Goal: Contribute content: Contribute content

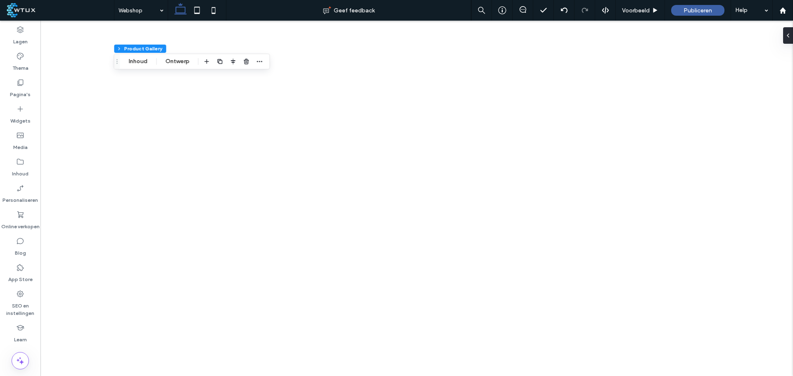
click at [21, 219] on label "Online verkopen" at bounding box center [20, 225] width 38 height 12
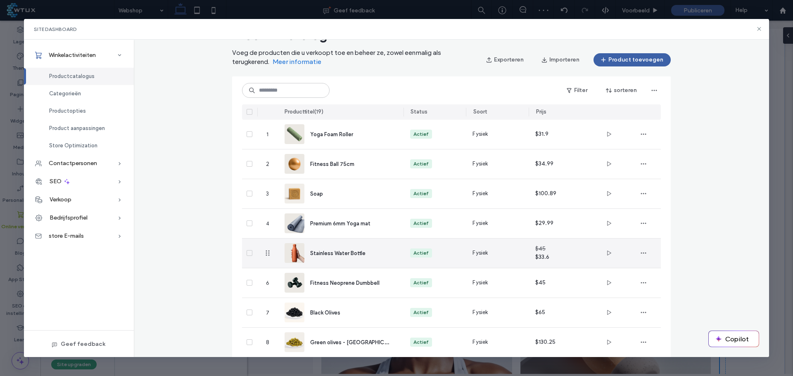
scroll to position [74, 0]
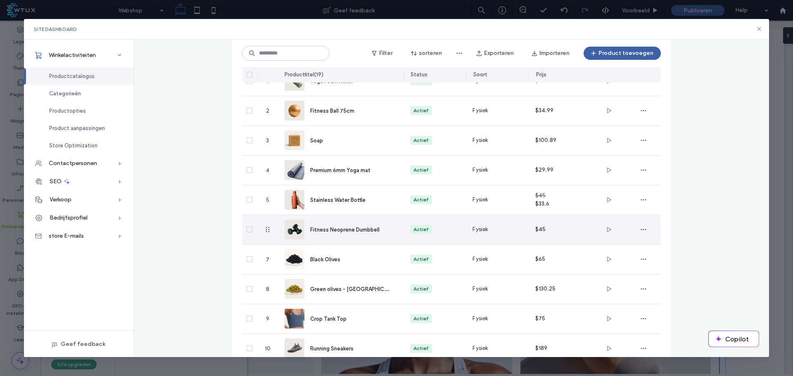
click at [346, 227] on span "Fitness Neoprene Dumbbell" at bounding box center [344, 230] width 69 height 6
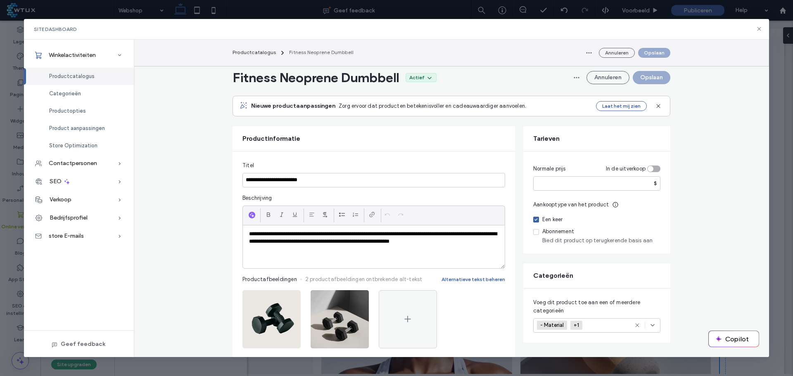
scroll to position [83, 0]
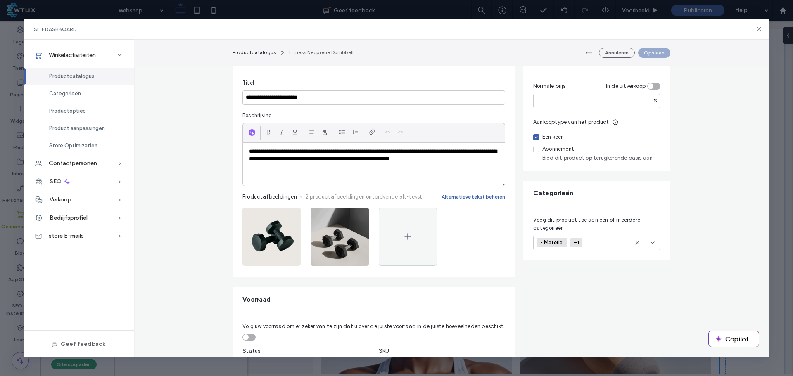
click at [358, 217] on icon "button" at bounding box center [358, 216] width 7 height 7
click at [355, 269] on div "Afbeelding verwijderen" at bounding box center [321, 270] width 81 height 16
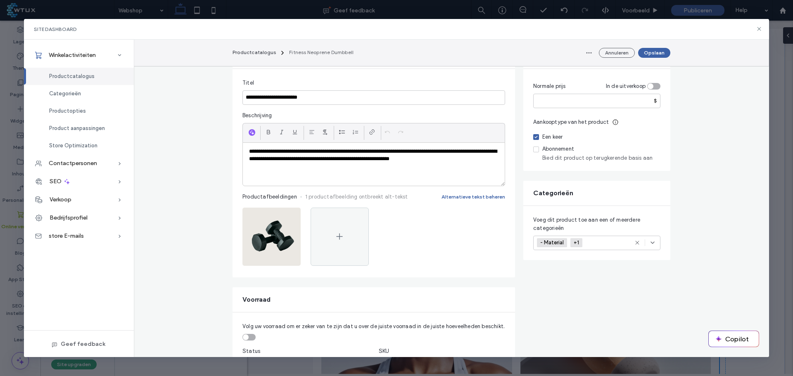
click at [337, 232] on icon at bounding box center [340, 237] width 10 height 10
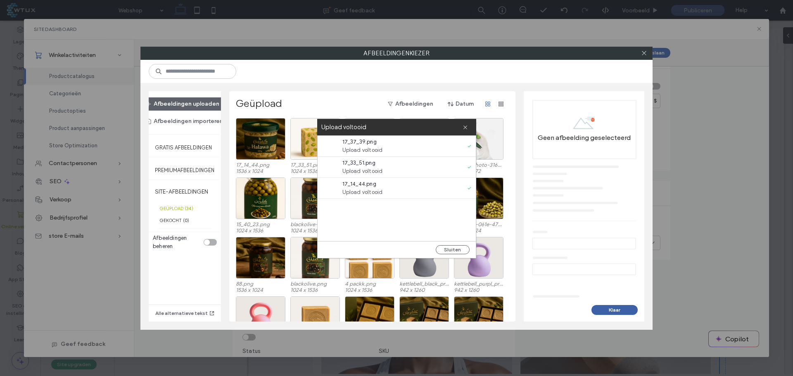
click at [461, 251] on button "Sluiten" at bounding box center [453, 249] width 34 height 9
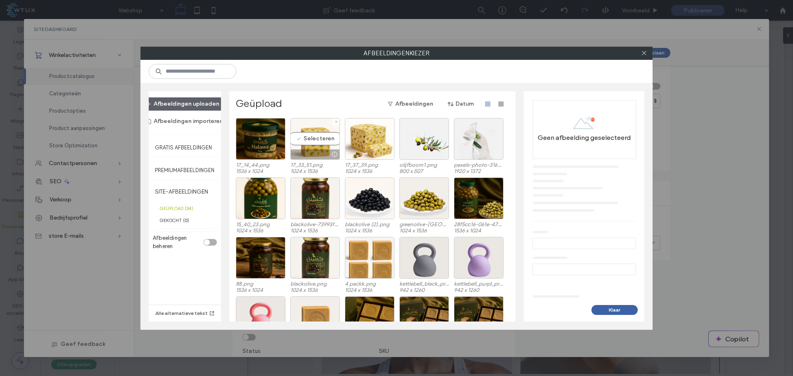
click at [328, 139] on div "Selecteren" at bounding box center [315, 139] width 50 height 42
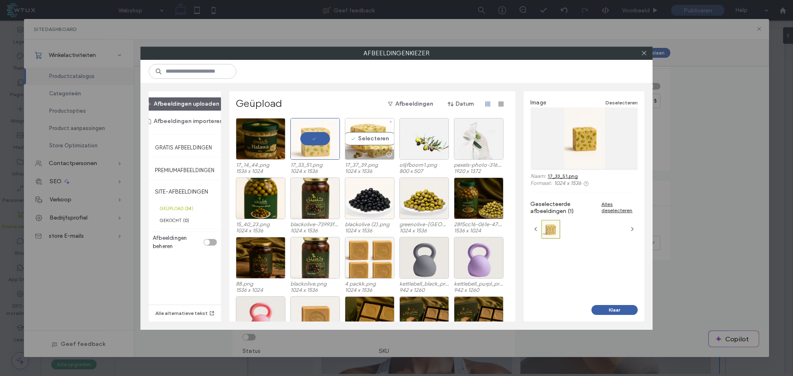
click at [377, 140] on div "Selecteren" at bounding box center [370, 139] width 50 height 42
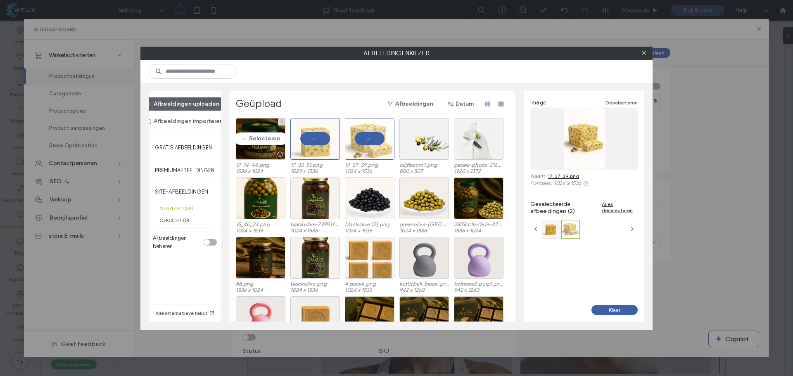
click at [265, 137] on div "Selecteren" at bounding box center [261, 139] width 50 height 42
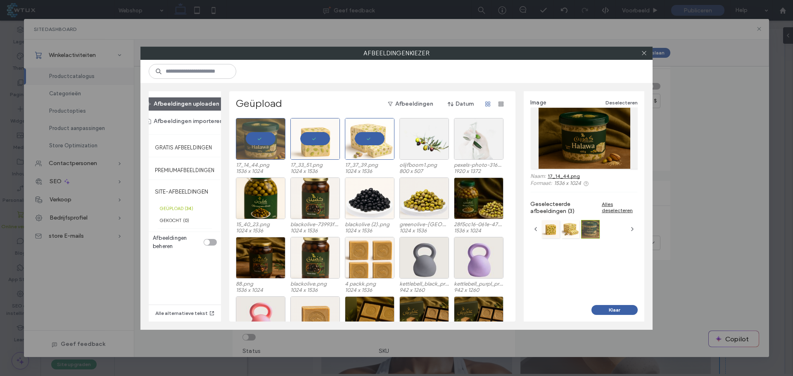
click at [616, 311] on button "Klaar" at bounding box center [615, 310] width 46 height 10
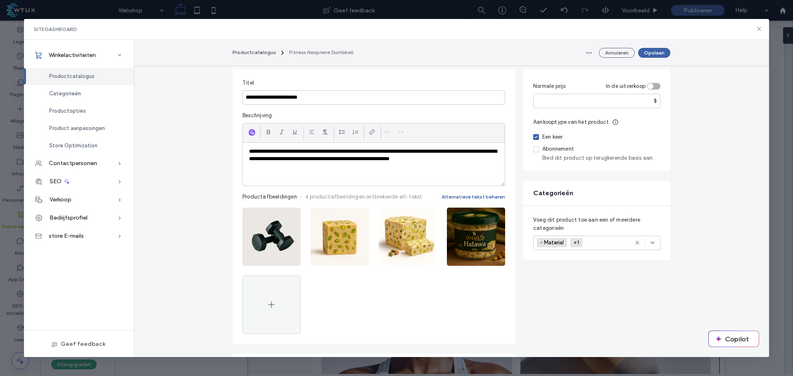
click at [289, 212] on span "button" at bounding box center [289, 216] width 13 height 13
click at [278, 269] on span "Afbeelding verwijderen" at bounding box center [257, 269] width 57 height 8
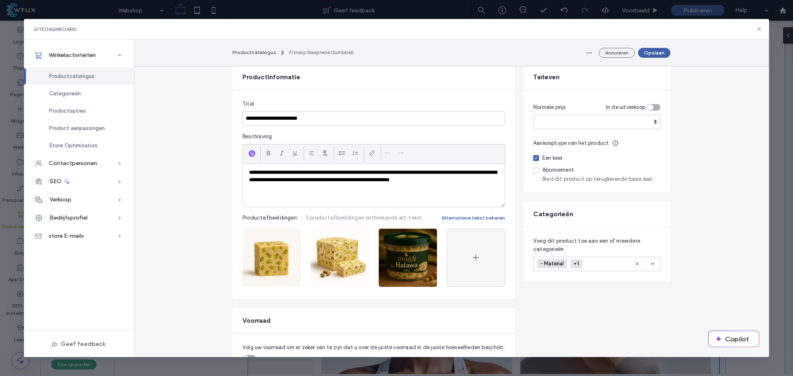
scroll to position [41, 0]
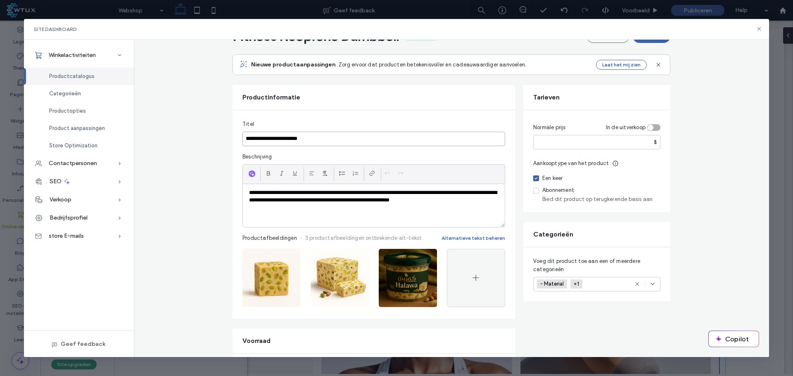
click at [285, 139] on input "**********" at bounding box center [374, 139] width 263 height 14
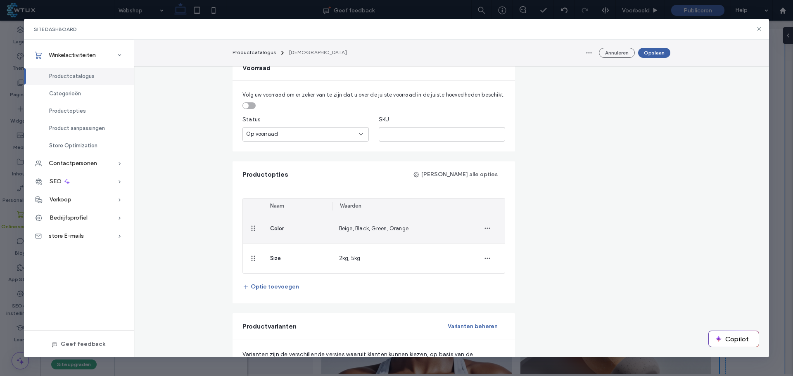
scroll to position [331, 0]
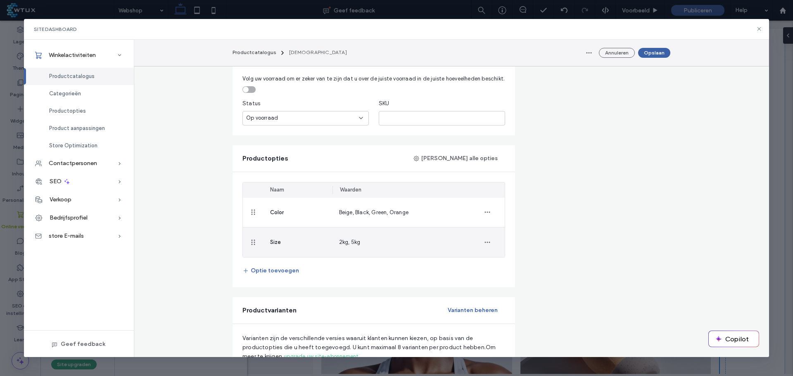
type input "******"
click at [486, 242] on icon "button" at bounding box center [487, 242] width 7 height 7
click at [499, 276] on span "Verwijderen uit Product" at bounding box center [524, 280] width 59 height 8
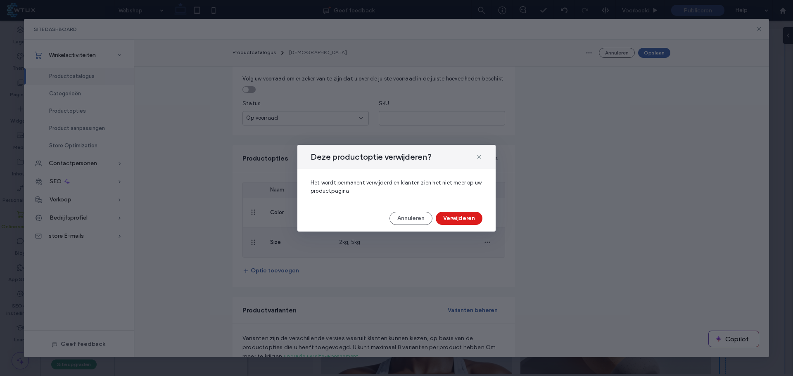
click at [445, 220] on button "Verwijderen" at bounding box center [459, 218] width 47 height 13
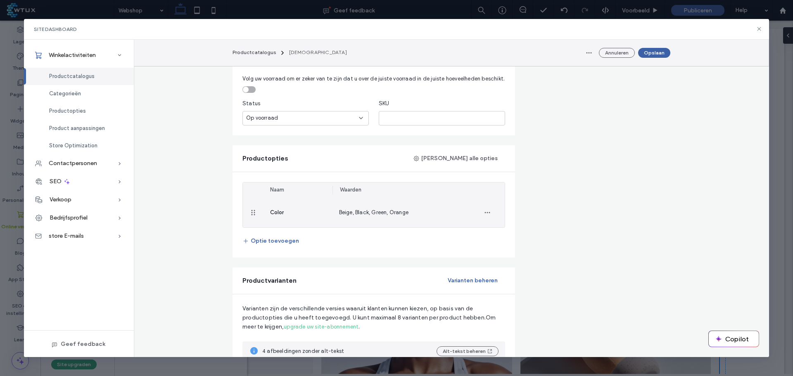
click at [486, 210] on icon "button" at bounding box center [487, 212] width 7 height 7
click at [508, 250] on span "Verwijderen uit Product" at bounding box center [524, 250] width 59 height 8
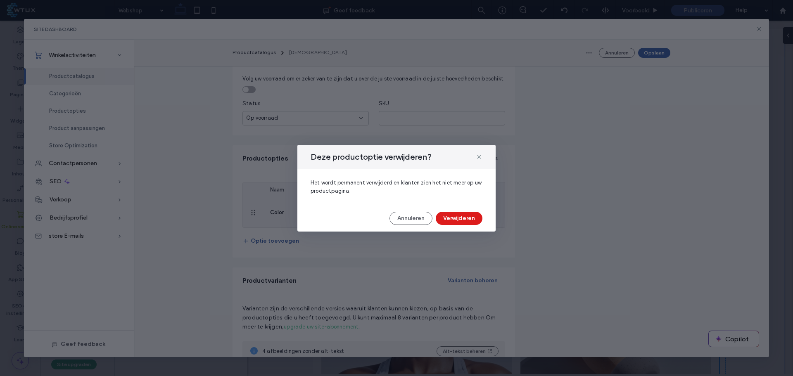
click at [458, 214] on button "Verwijderen" at bounding box center [459, 218] width 47 height 13
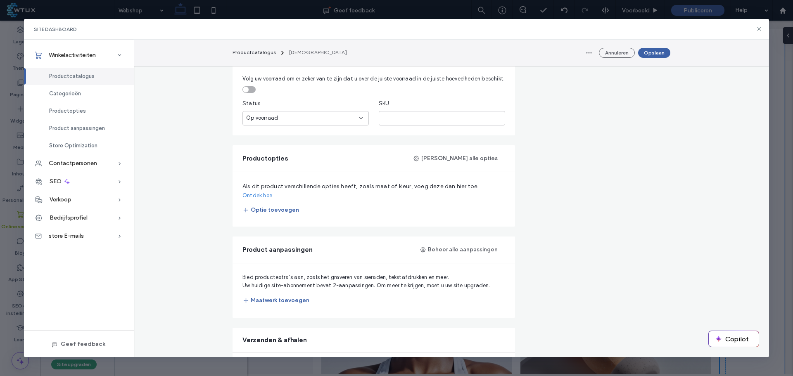
click at [274, 204] on button "Optie toevoegen" at bounding box center [271, 210] width 57 height 13
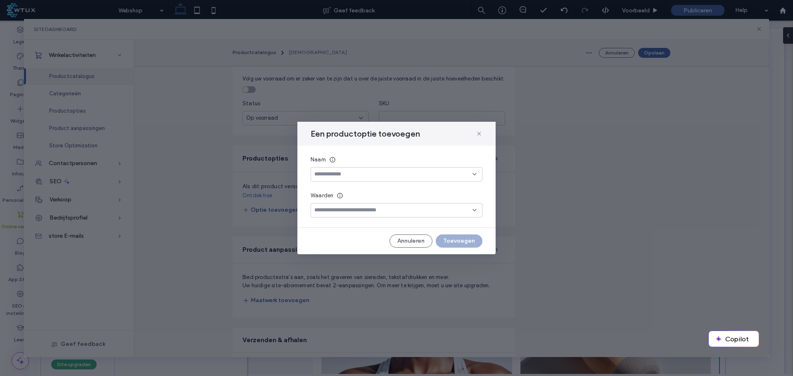
click at [356, 180] on div at bounding box center [397, 174] width 172 height 14
click at [347, 202] on div "Amount" at bounding box center [396, 203] width 171 height 14
click at [371, 212] on input at bounding box center [393, 210] width 158 height 7
type input "********"
click at [379, 221] on div "Kiezen "400 gram"" at bounding box center [397, 224] width 164 height 6
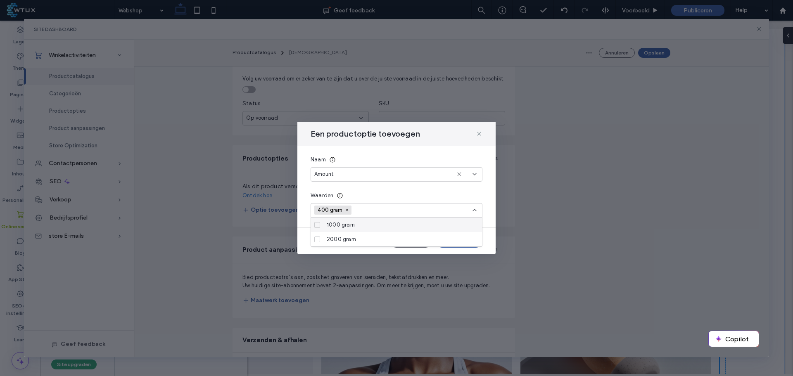
click at [402, 197] on div "Waarden" at bounding box center [397, 196] width 172 height 8
click at [490, 243] on div "Annuleren Toevoegen" at bounding box center [397, 241] width 198 height 13
click at [473, 244] on div "2000 gram" at bounding box center [400, 239] width 152 height 14
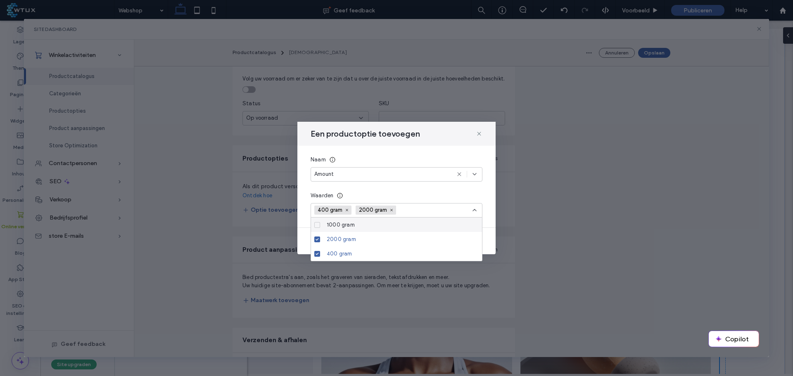
click at [392, 210] on icon at bounding box center [392, 210] width 4 height 4
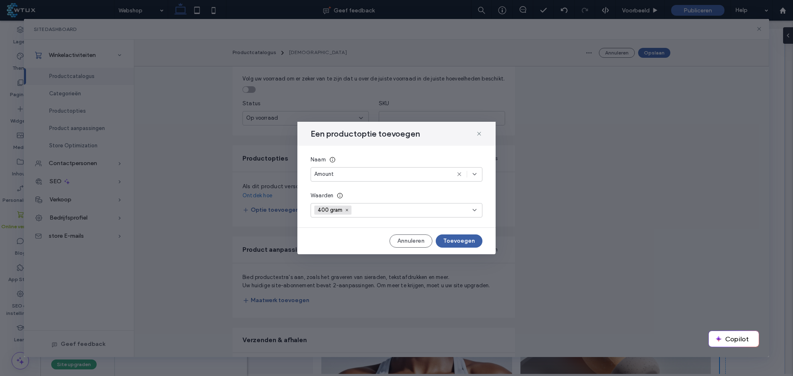
click at [464, 241] on button "Toevoegen" at bounding box center [459, 241] width 47 height 13
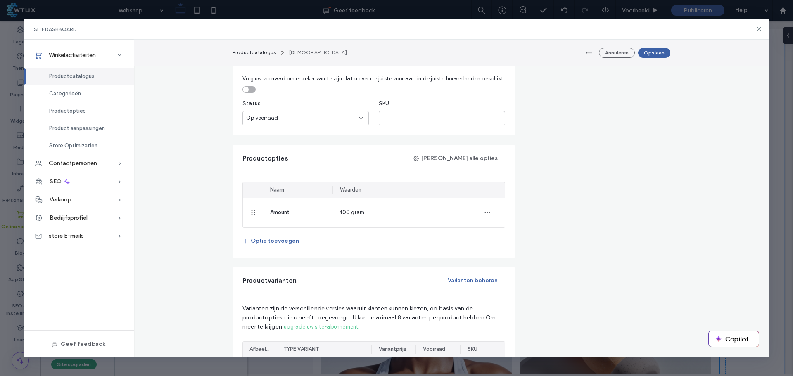
click at [281, 236] on button "Optie toevoegen" at bounding box center [271, 241] width 57 height 13
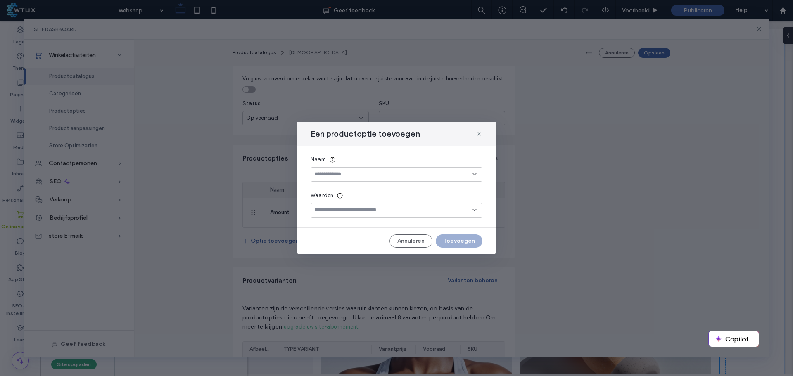
click at [340, 172] on input at bounding box center [393, 174] width 158 height 7
type input "*******"
click at [369, 214] on div at bounding box center [397, 210] width 172 height 14
click at [362, 210] on input at bounding box center [393, 210] width 158 height 7
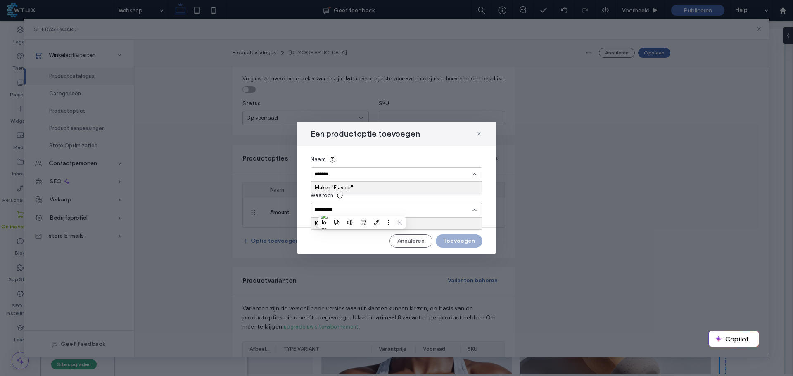
type input "*********"
click at [428, 225] on div "Kiezen "Pistachio"" at bounding box center [397, 224] width 164 height 6
click at [374, 187] on div "Maken "Flavour"" at bounding box center [397, 188] width 164 height 6
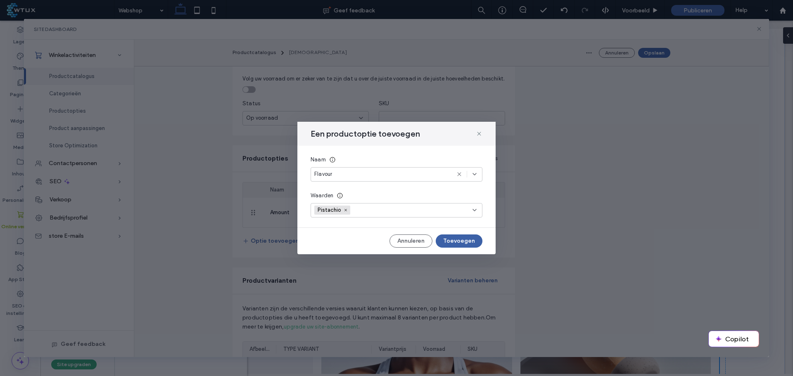
click at [465, 237] on button "Toevoegen" at bounding box center [459, 241] width 47 height 13
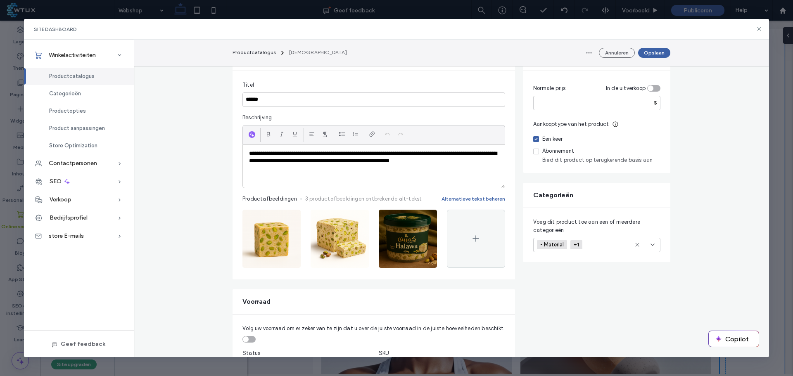
scroll to position [0, 0]
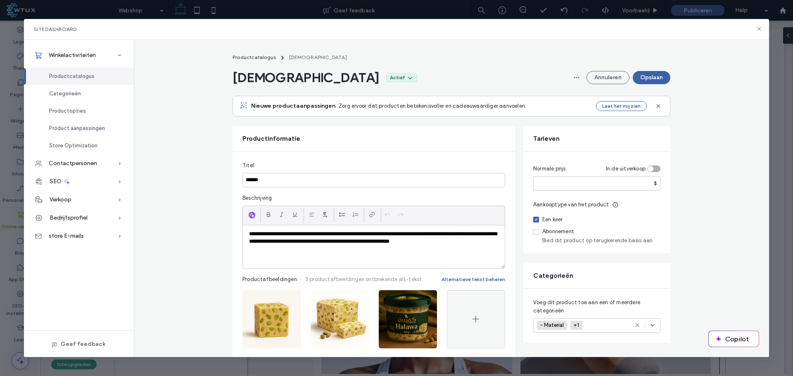
click at [651, 76] on button "Opslaan" at bounding box center [652, 77] width 38 height 13
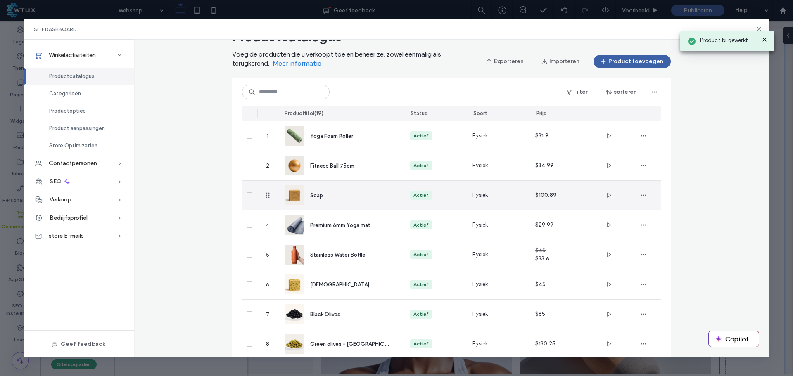
scroll to position [41, 0]
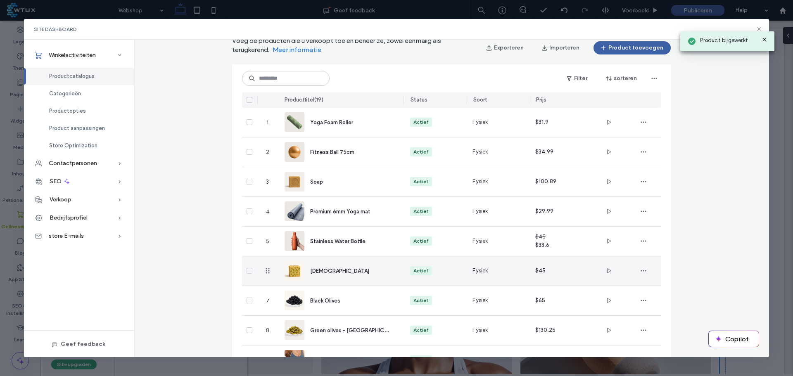
click at [339, 267] on div "[DEMOGRAPHIC_DATA]" at bounding box center [350, 271] width 80 height 9
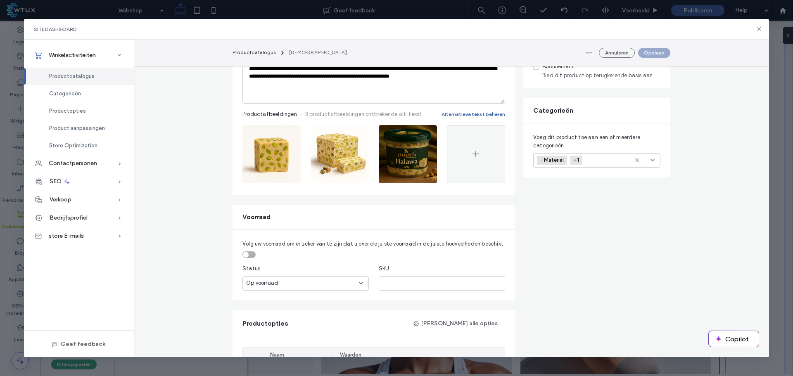
scroll to position [165, 0]
click at [652, 160] on icon at bounding box center [653, 160] width 7 height 7
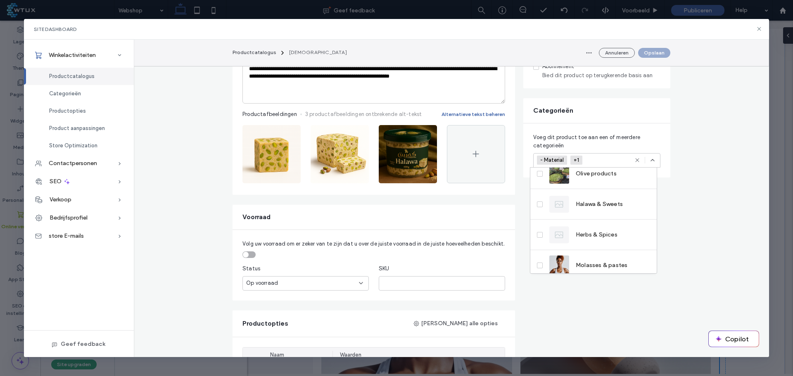
scroll to position [41, 0]
click at [607, 204] on span "Halawa & Sweets" at bounding box center [599, 203] width 47 height 8
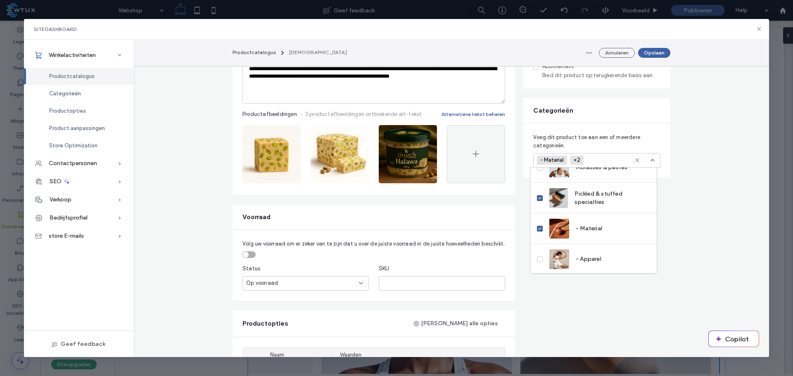
scroll to position [124, 0]
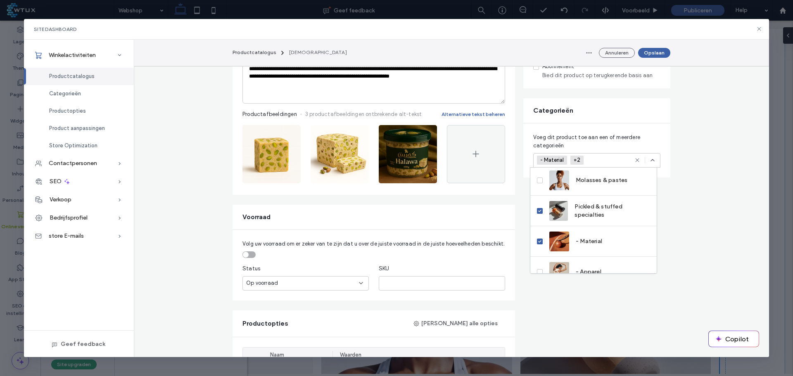
click at [540, 210] on icon at bounding box center [539, 211] width 3 height 2
click at [538, 245] on label "- Material" at bounding box center [569, 242] width 65 height 20
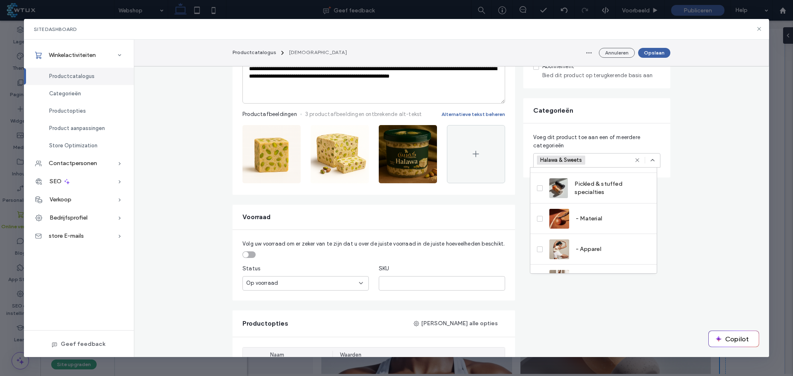
scroll to position [168, 0]
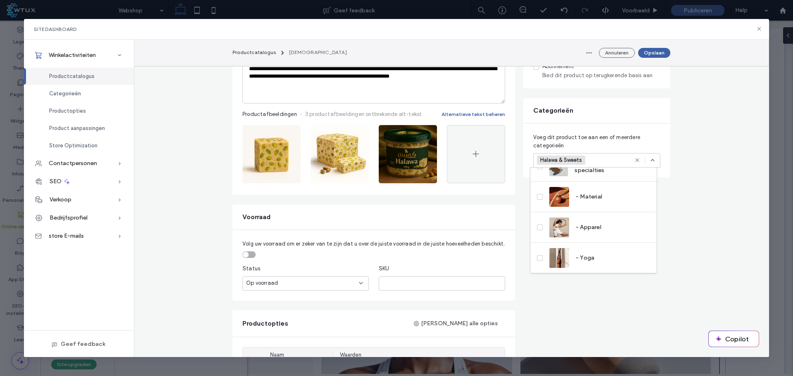
drag, startPoint x: 701, startPoint y: 237, endPoint x: 704, endPoint y: 192, distance: 45.1
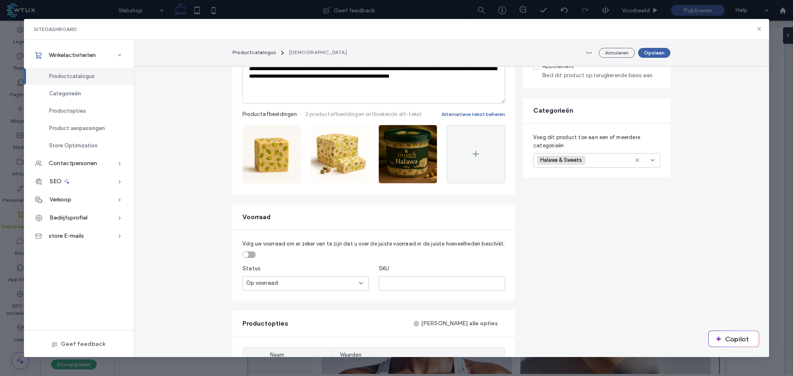
click at [647, 52] on button "Opslaan" at bounding box center [654, 53] width 32 height 10
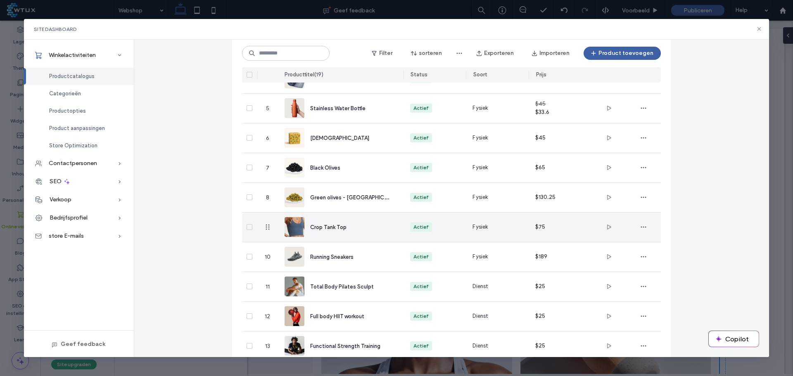
click at [319, 133] on div "[DEMOGRAPHIC_DATA]" at bounding box center [341, 138] width 112 height 29
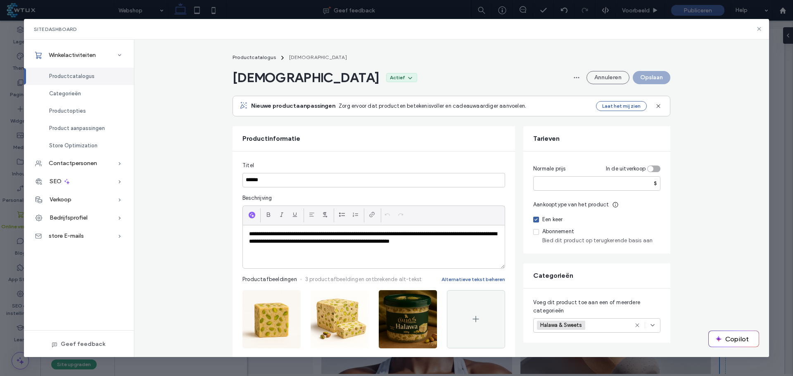
scroll to position [83, 0]
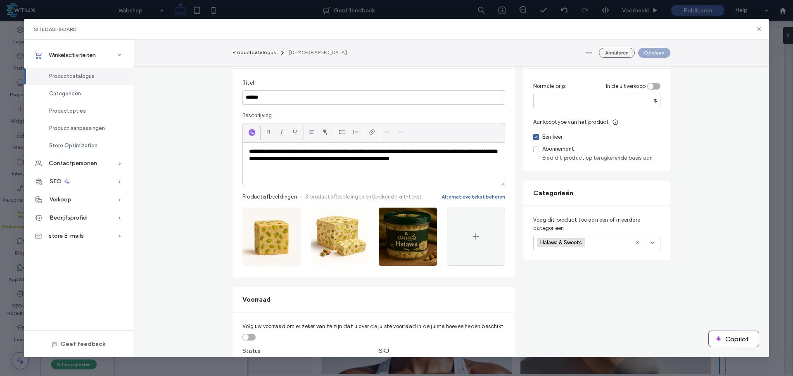
click at [287, 214] on icon "button" at bounding box center [290, 216] width 7 height 7
click at [287, 216] on icon "button" at bounding box center [290, 216] width 7 height 7
click at [279, 269] on span "Afbeelding verwijderen" at bounding box center [257, 269] width 57 height 8
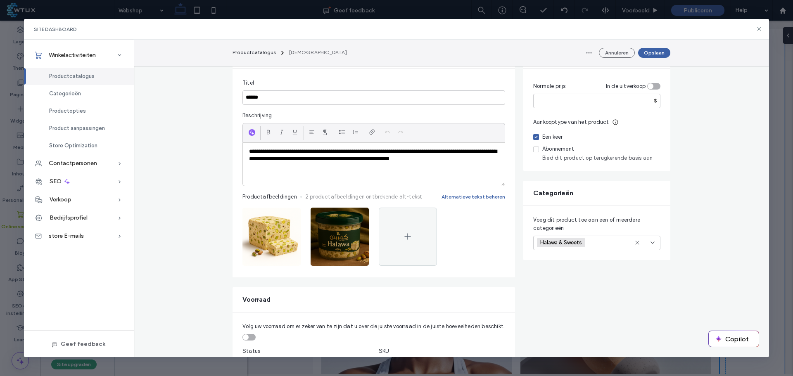
click at [355, 216] on icon "button" at bounding box center [358, 216] width 7 height 7
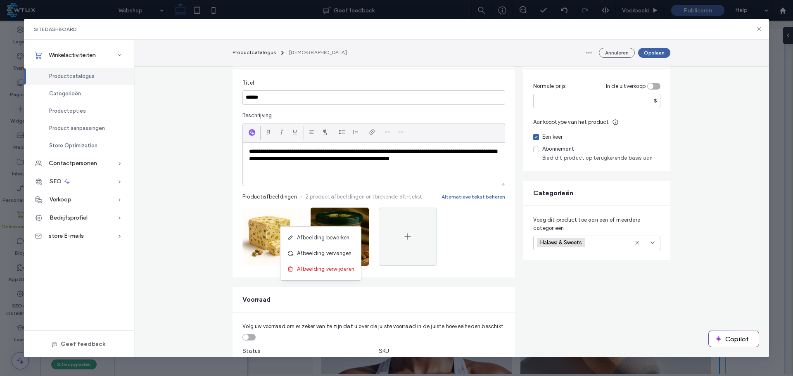
click at [326, 270] on span "Afbeelding verwijderen" at bounding box center [325, 269] width 57 height 8
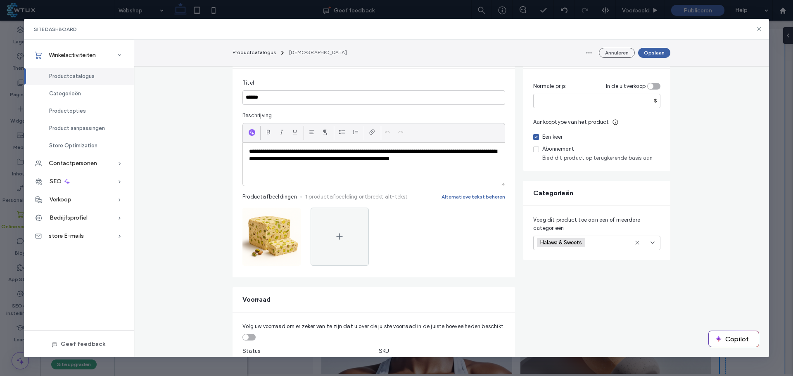
click at [337, 237] on use at bounding box center [340, 236] width 6 height 6
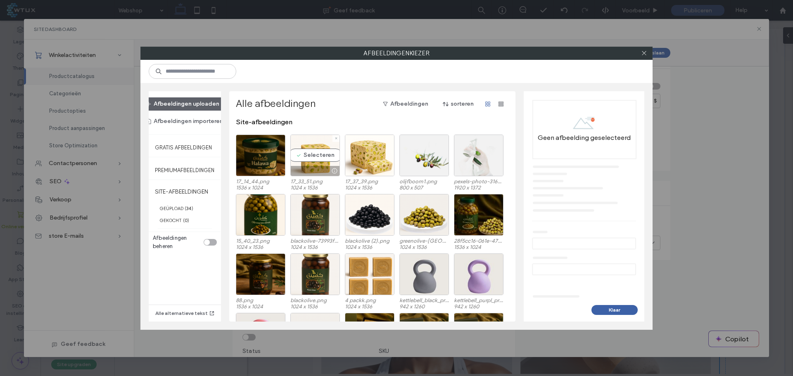
click at [307, 156] on div "Selecteren" at bounding box center [315, 156] width 50 height 42
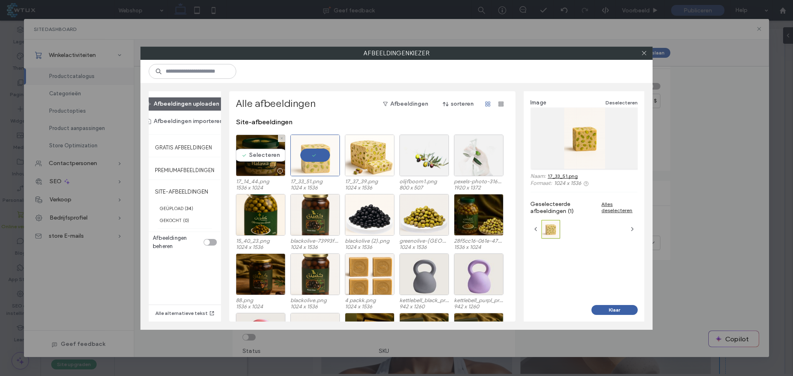
click at [259, 154] on div "Selecteren" at bounding box center [261, 156] width 50 height 42
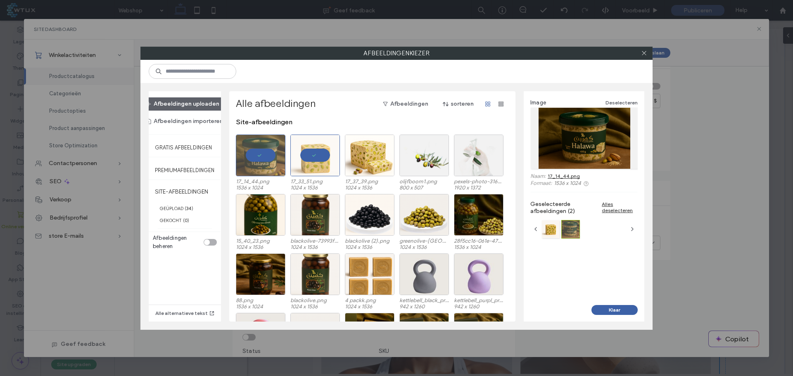
click at [620, 308] on button "Klaar" at bounding box center [615, 310] width 46 height 10
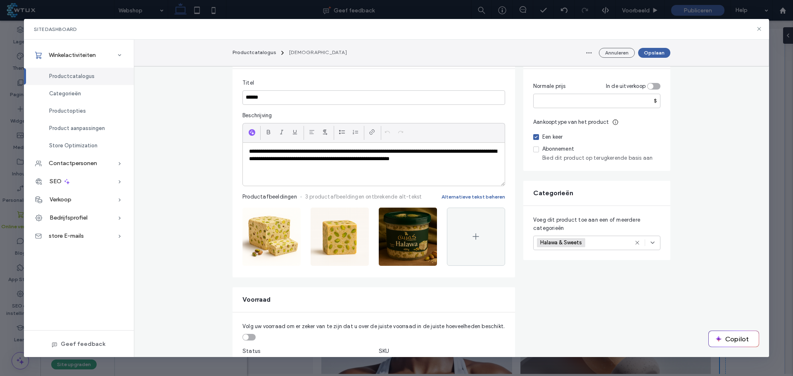
click at [654, 55] on button "Opslaan" at bounding box center [654, 53] width 32 height 10
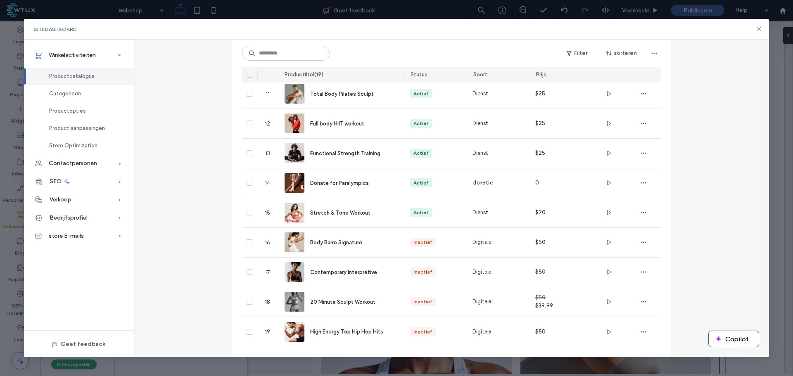
scroll to position [0, 0]
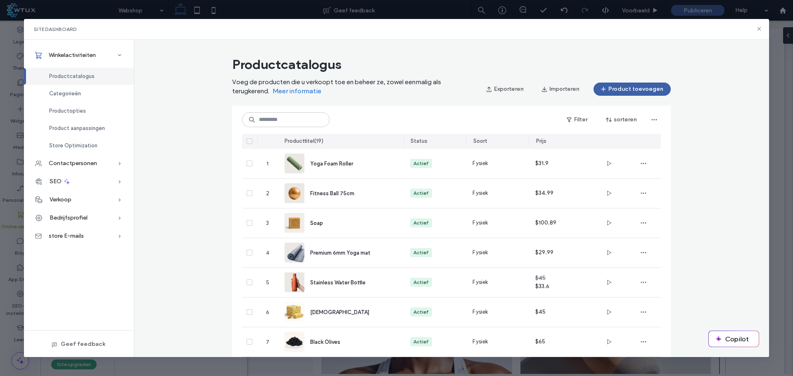
click at [747, 342] on button "Copilot" at bounding box center [734, 339] width 50 height 16
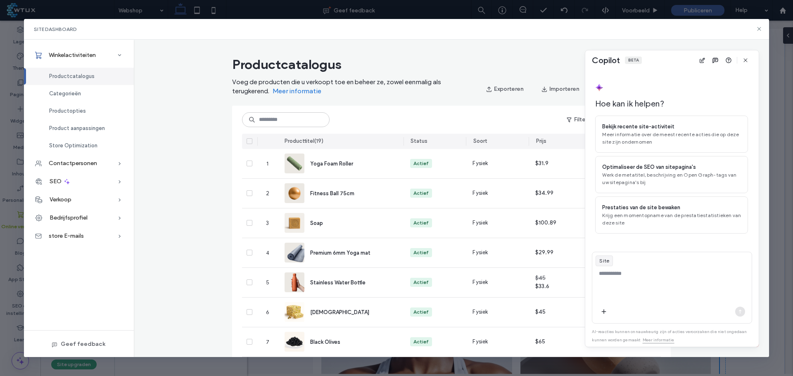
scroll to position [9, 0]
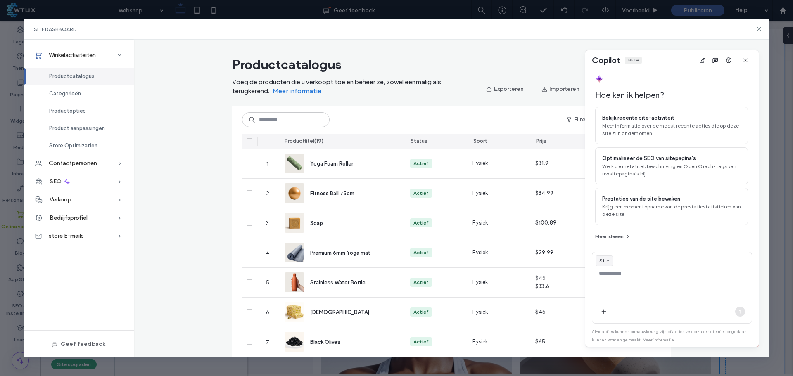
click at [744, 60] on icon "button" at bounding box center [746, 60] width 7 height 7
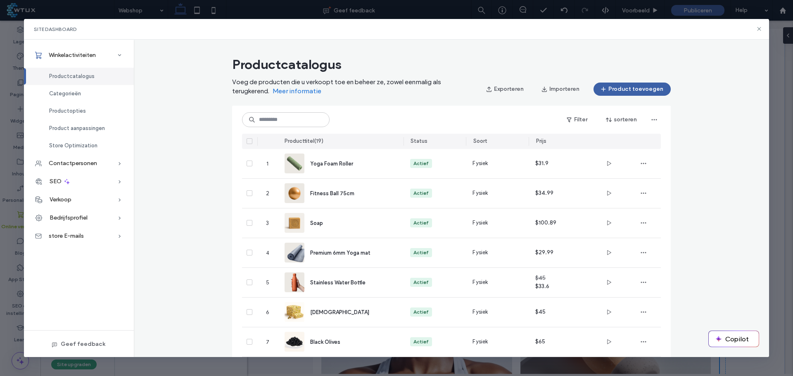
click at [745, 339] on button "Copilot" at bounding box center [734, 339] width 50 height 16
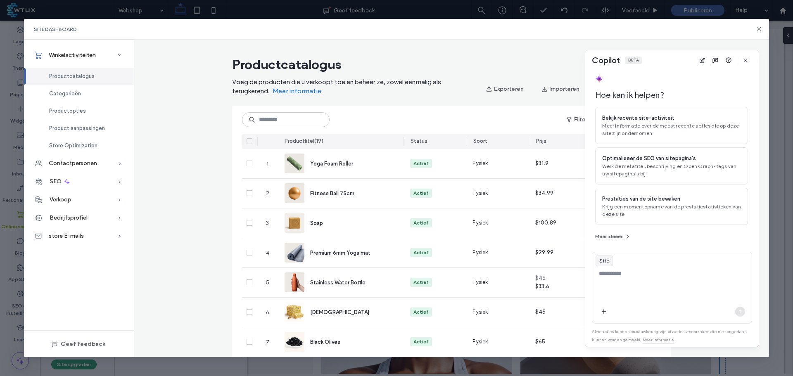
click at [748, 57] on icon "button" at bounding box center [746, 60] width 7 height 7
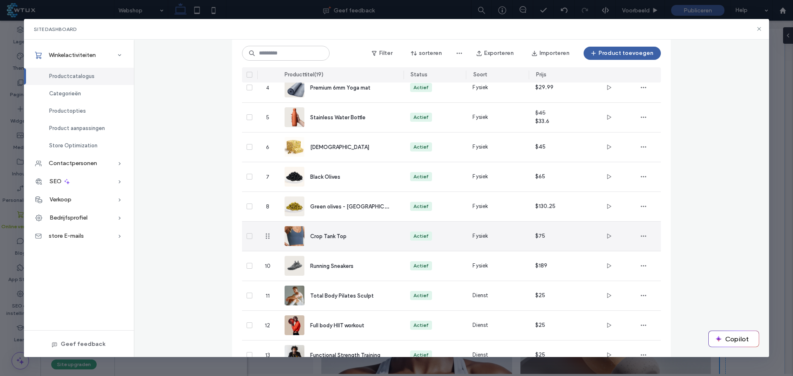
scroll to position [115, 0]
